Goal: Information Seeking & Learning: Learn about a topic

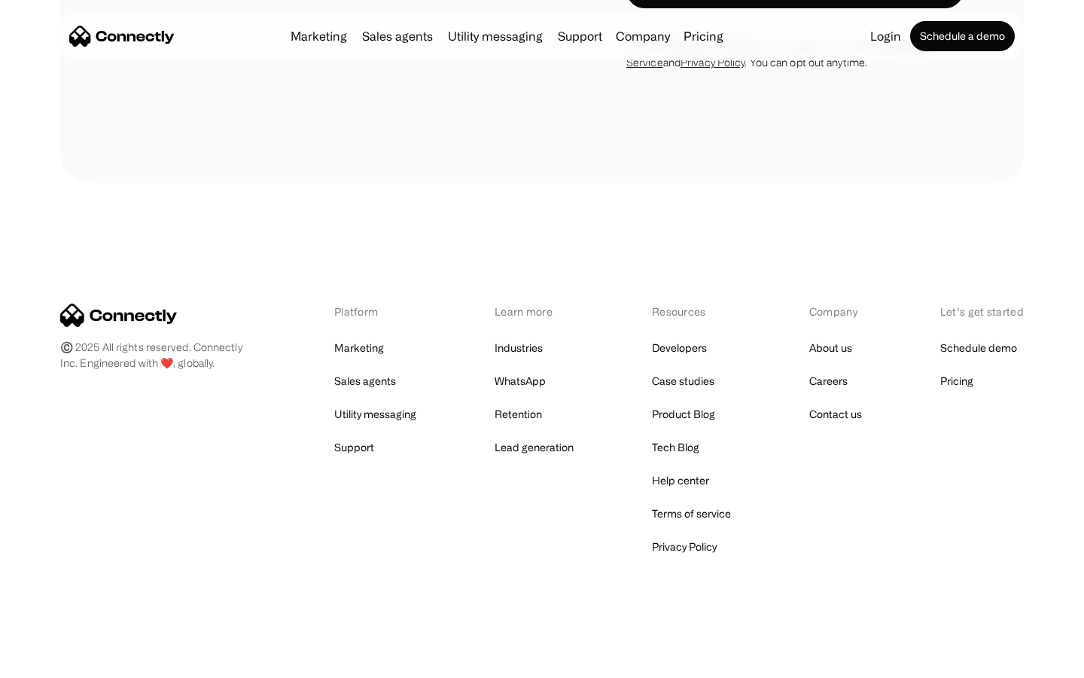
scroll to position [2547, 0]
